Goal: Complete application form

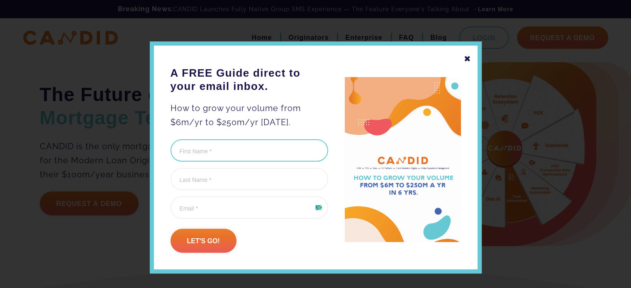
click at [206, 156] on input "First Name (Required)" at bounding box center [249, 150] width 158 height 22
click at [205, 149] on input "First Name (Required)" at bounding box center [249, 150] width 158 height 22
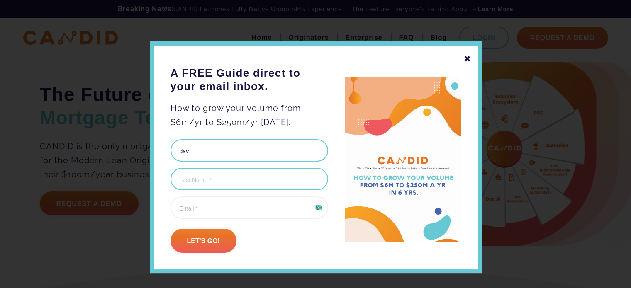
type input "dav"
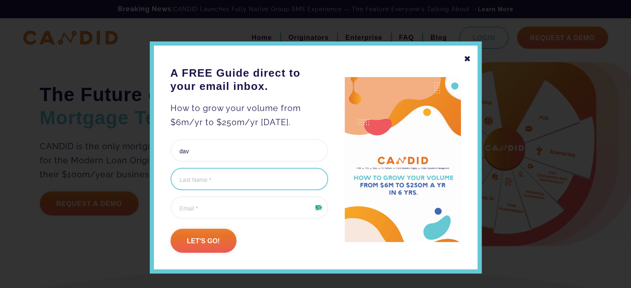
click at [209, 172] on input "Last Name (Required)" at bounding box center [249, 179] width 158 height 22
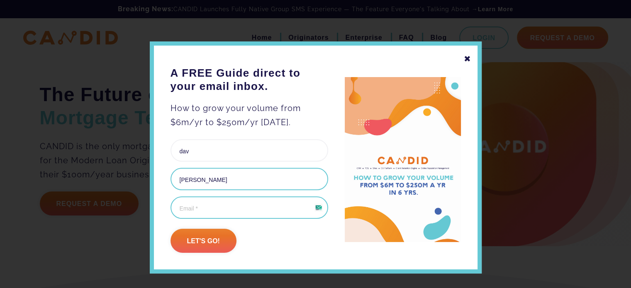
type input "[PERSON_NAME]"
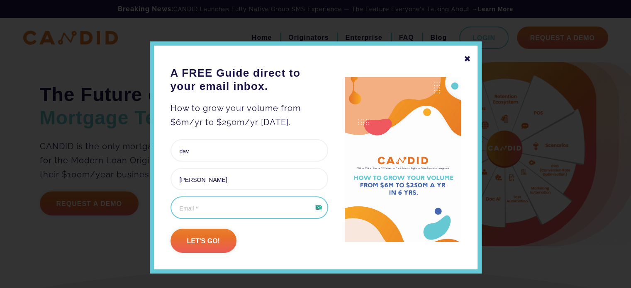
click at [197, 202] on input "Email (Required)" at bounding box center [249, 208] width 158 height 22
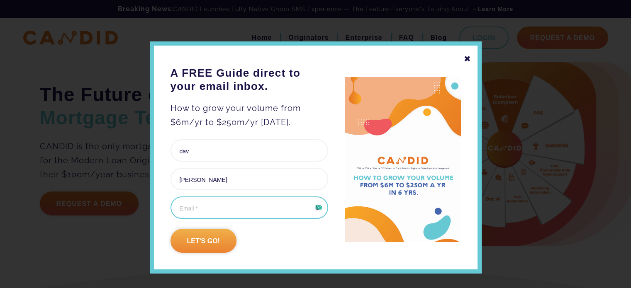
paste input "[EMAIL_ADDRESS][DOMAIN_NAME]"
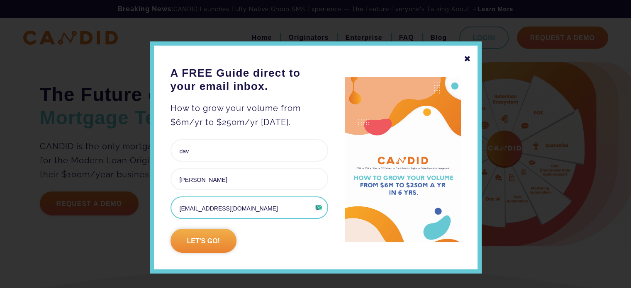
type input "[EMAIL_ADDRESS][DOMAIN_NAME]"
click at [187, 236] on input "Let's go!" at bounding box center [203, 241] width 66 height 24
click at [191, 239] on input "Let's go!" at bounding box center [203, 241] width 66 height 24
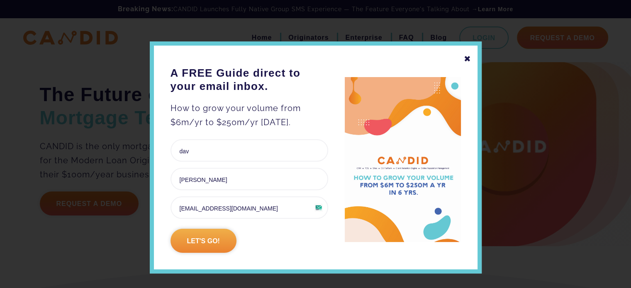
click at [191, 239] on input "Let's go!" at bounding box center [203, 241] width 66 height 24
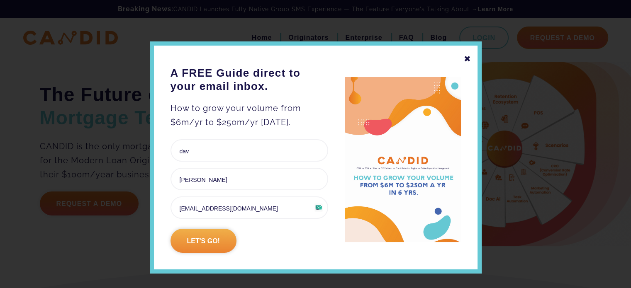
click at [191, 239] on input "Let's go!" at bounding box center [203, 241] width 66 height 24
click at [198, 235] on input "Let's go!" at bounding box center [203, 241] width 66 height 24
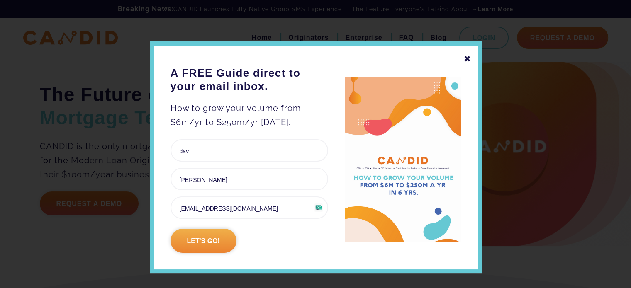
click at [198, 235] on input "Let's go!" at bounding box center [203, 241] width 66 height 24
